Goal: Obtain resource: Download file/media

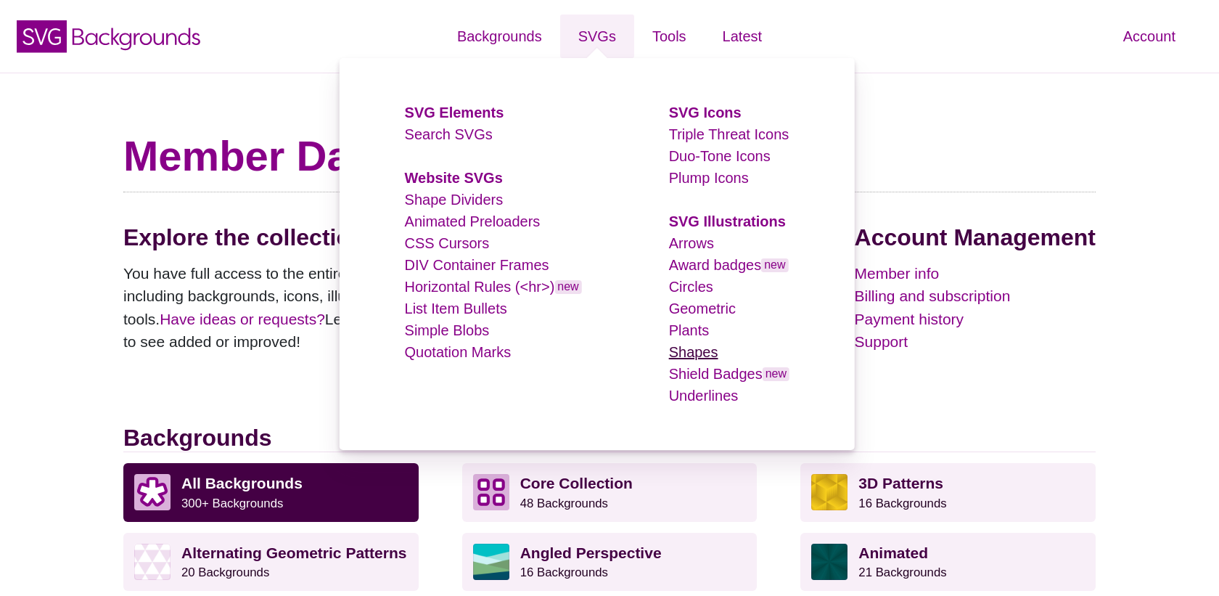
click at [688, 347] on link "Shapes" at bounding box center [693, 352] width 49 height 16
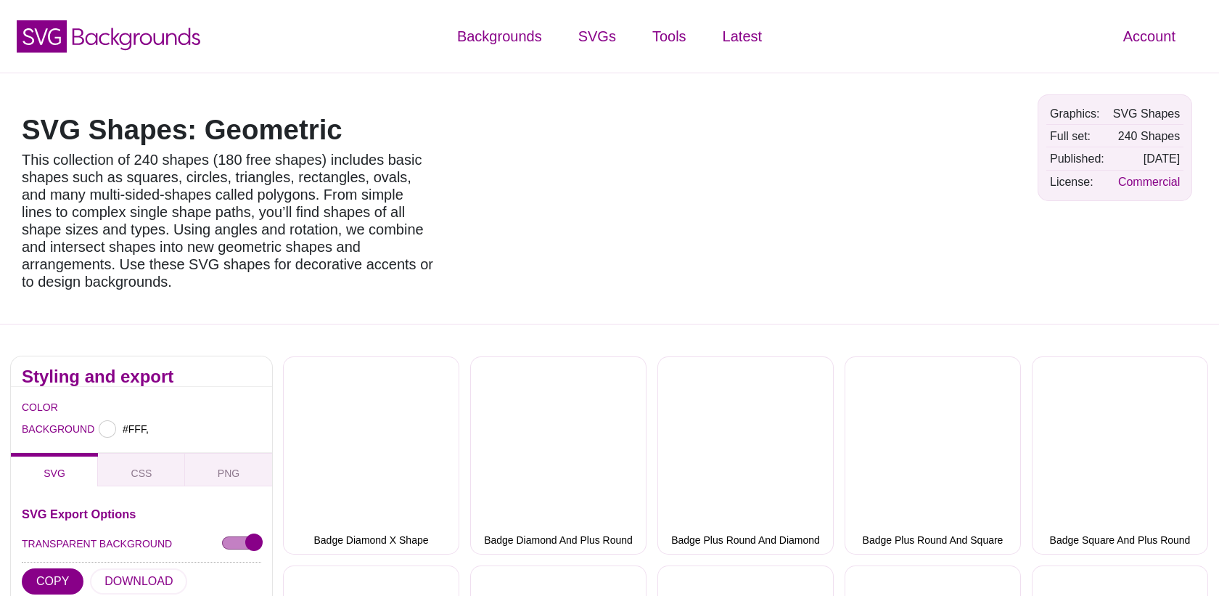
type input "#FFFFFF"
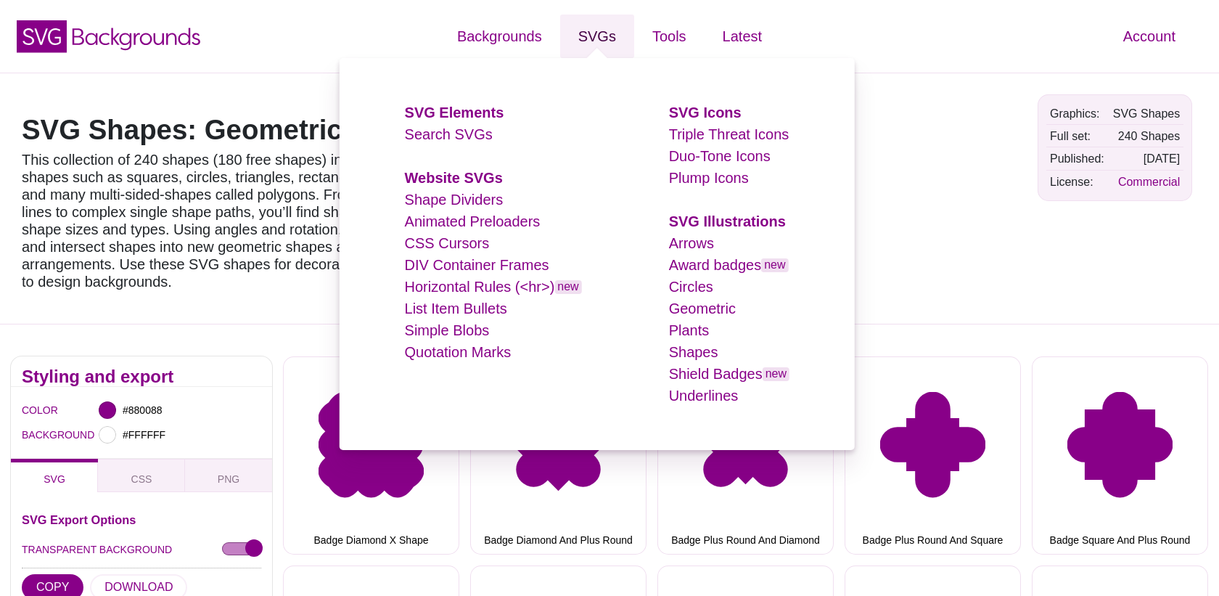
click at [578, 44] on link "SVGs" at bounding box center [597, 37] width 74 height 44
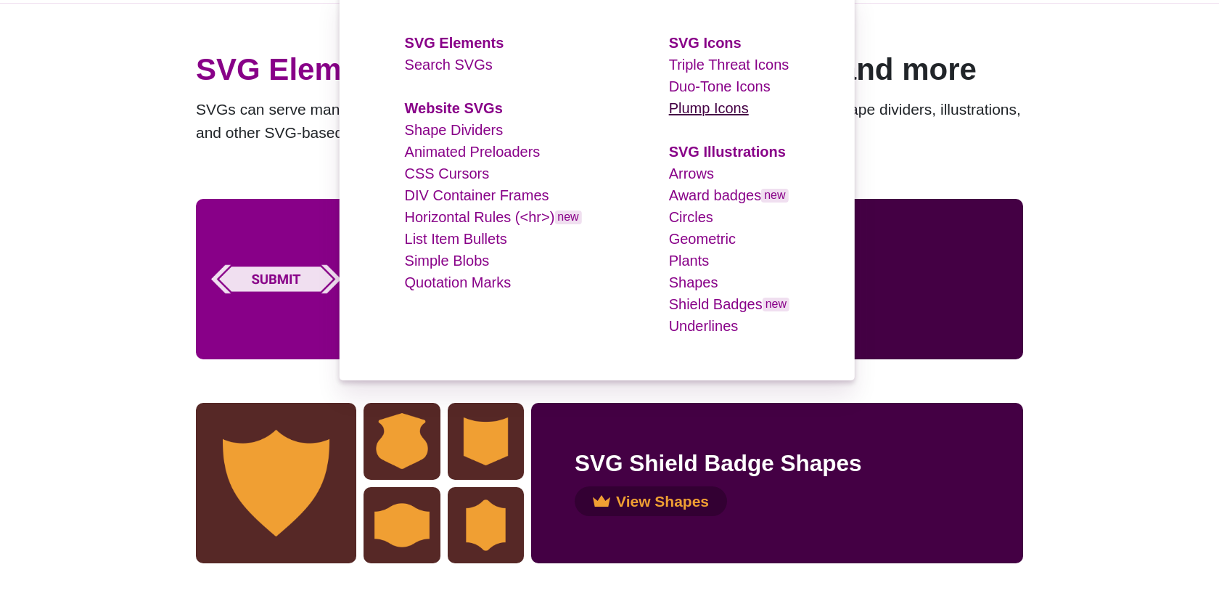
scroll to position [91, 0]
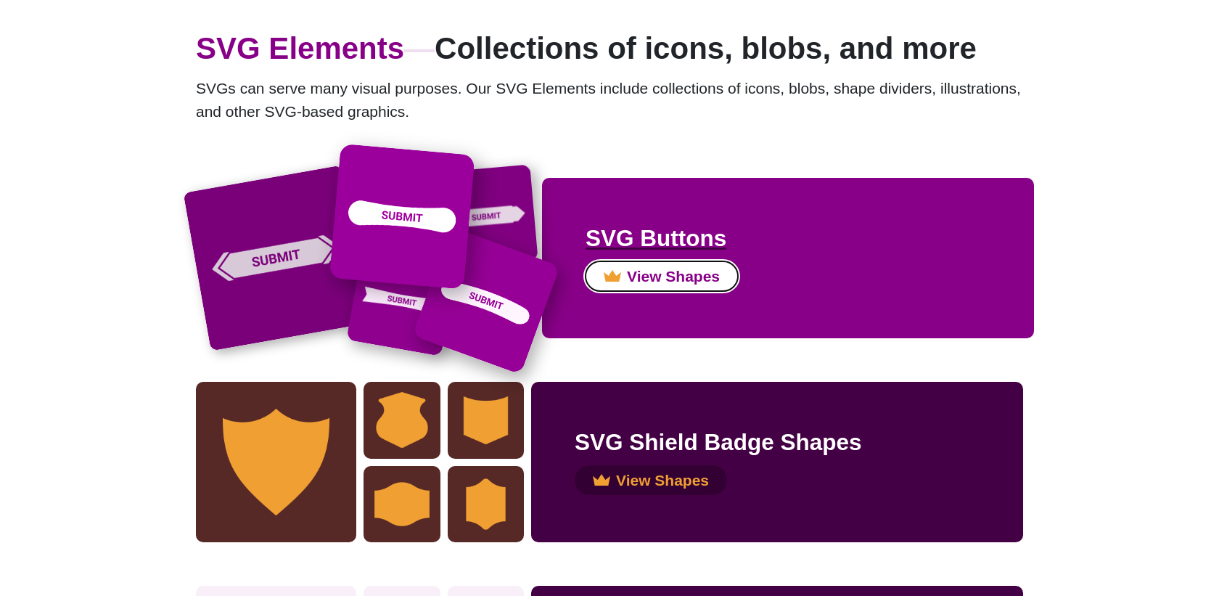
click at [670, 284] on button "View Shapes" at bounding box center [661, 276] width 152 height 30
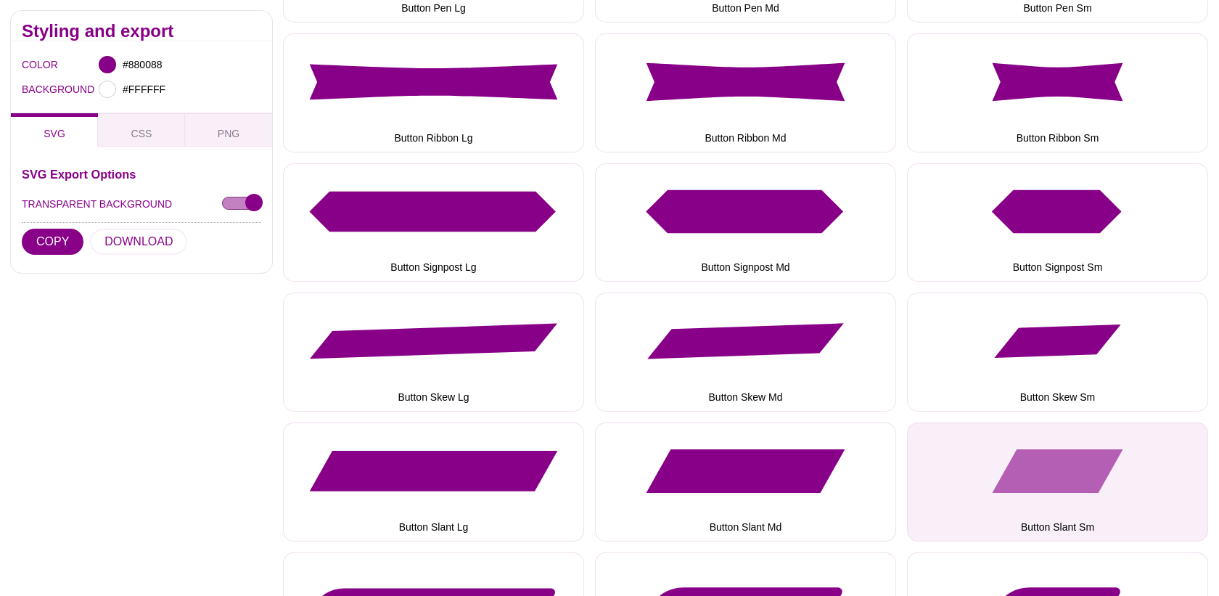
scroll to position [1829, 0]
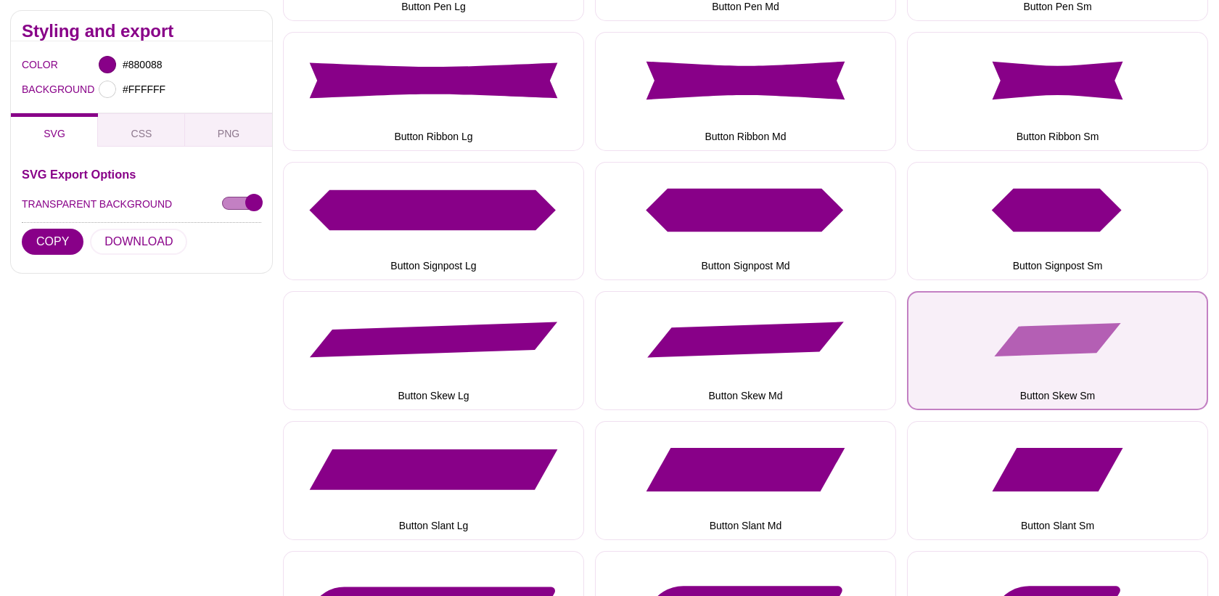
click at [1074, 345] on button "Button Skew Sm" at bounding box center [1057, 350] width 301 height 119
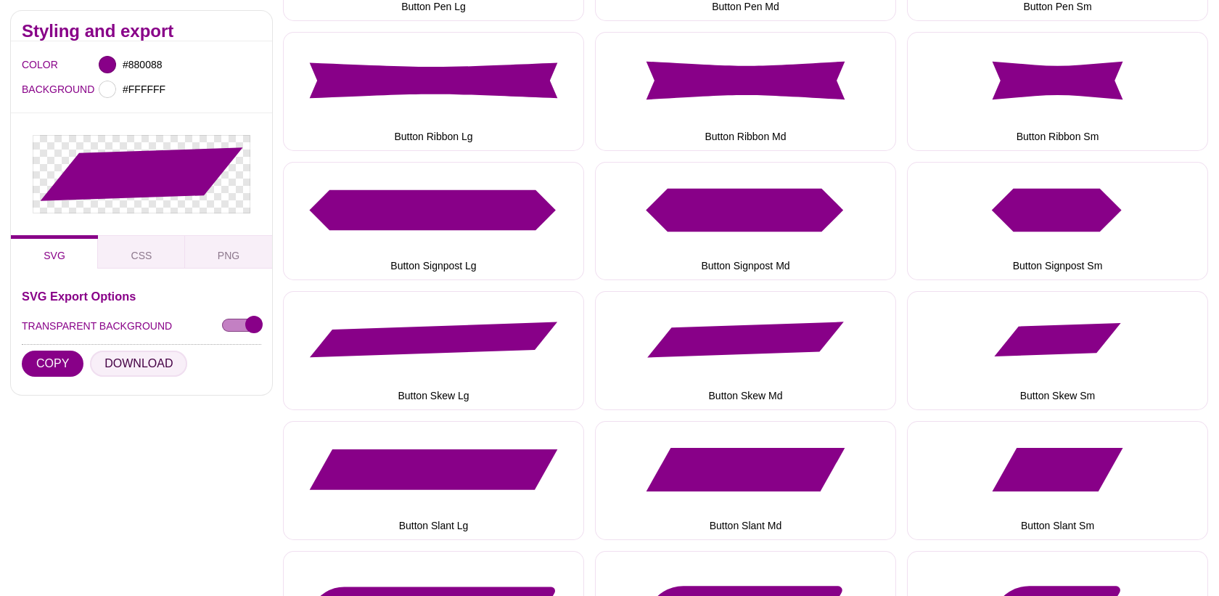
click at [150, 361] on button "DOWNLOAD" at bounding box center [138, 363] width 97 height 26
